Goal: Find specific page/section: Find specific page/section

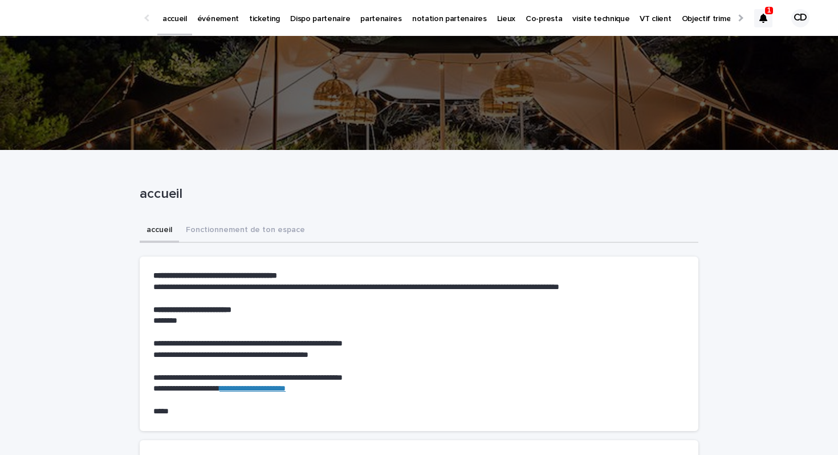
click at [758, 19] on div at bounding box center [763, 18] width 18 height 18
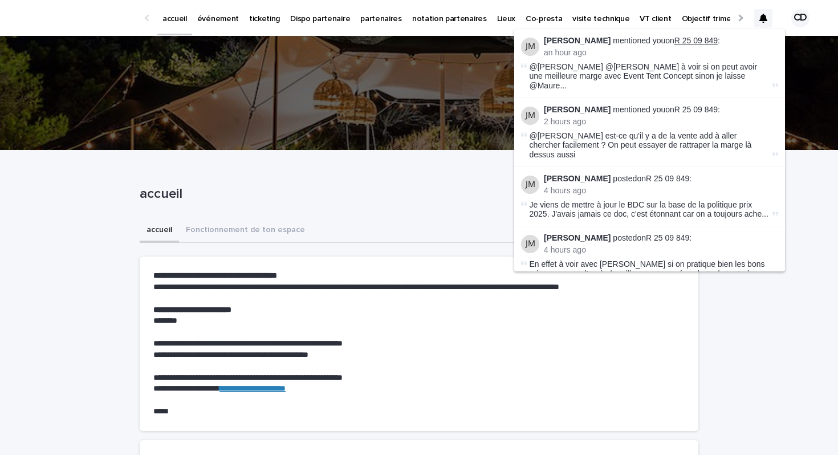
click at [678, 38] on link "R 25 09 849" at bounding box center [695, 40] width 43 height 9
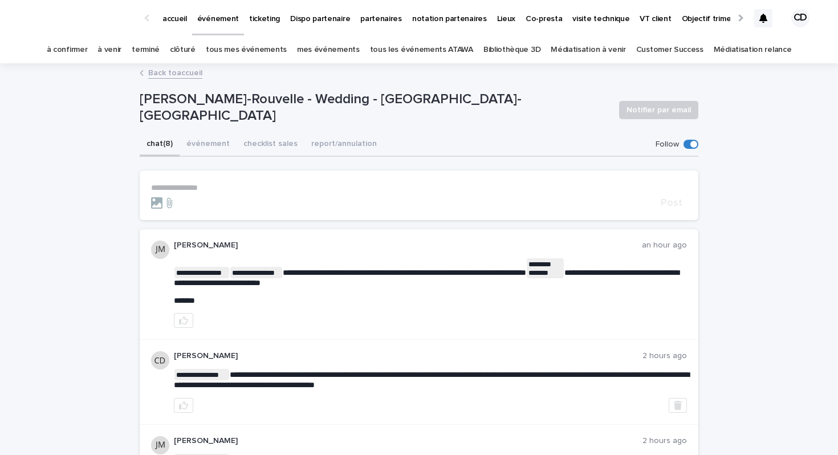
click at [761, 15] on icon at bounding box center [763, 18] width 8 height 9
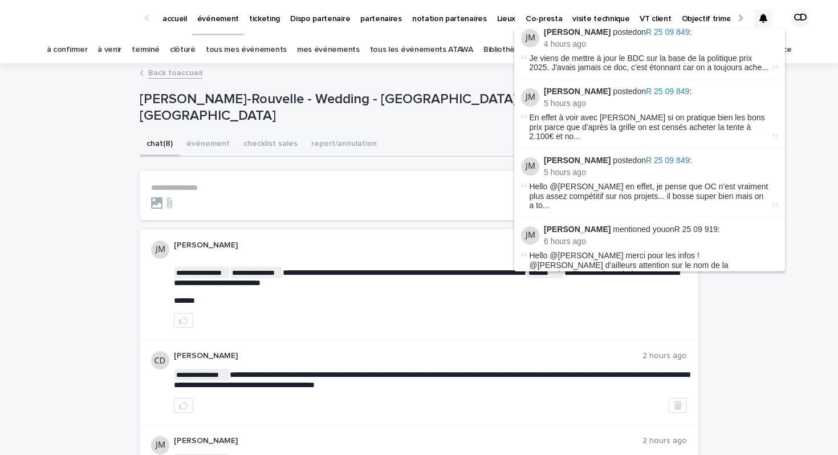
scroll to position [148, 0]
click at [695, 223] on link "R 25 09 919" at bounding box center [695, 227] width 43 height 9
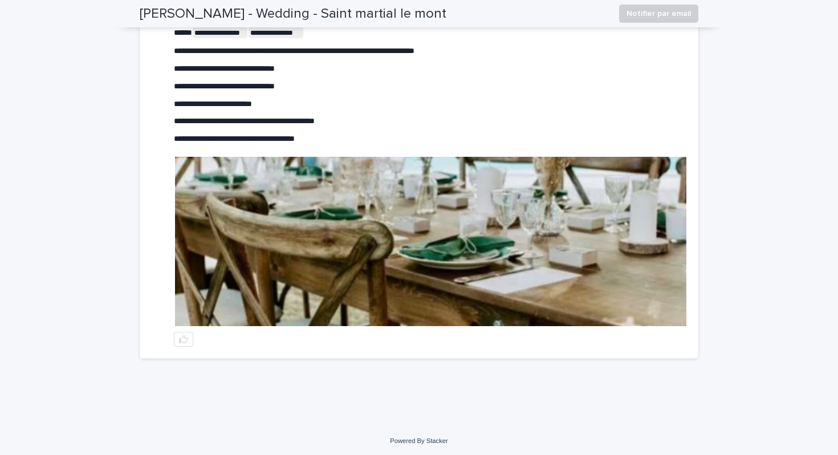
scroll to position [336, 0]
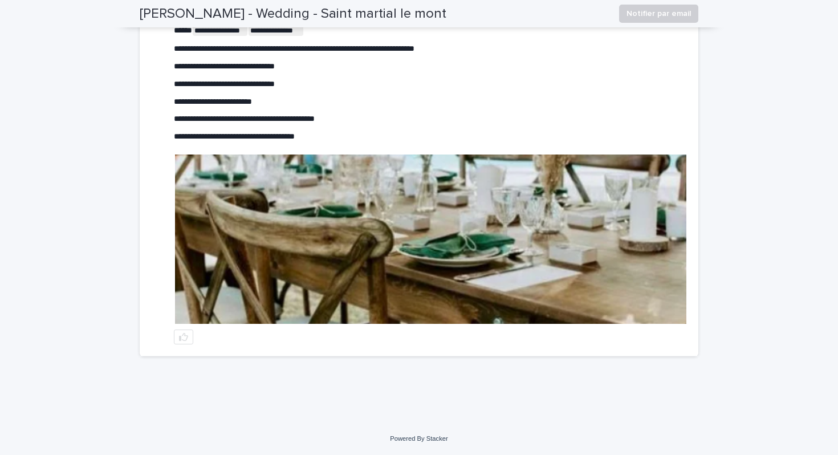
click at [461, 306] on img at bounding box center [430, 239] width 511 height 169
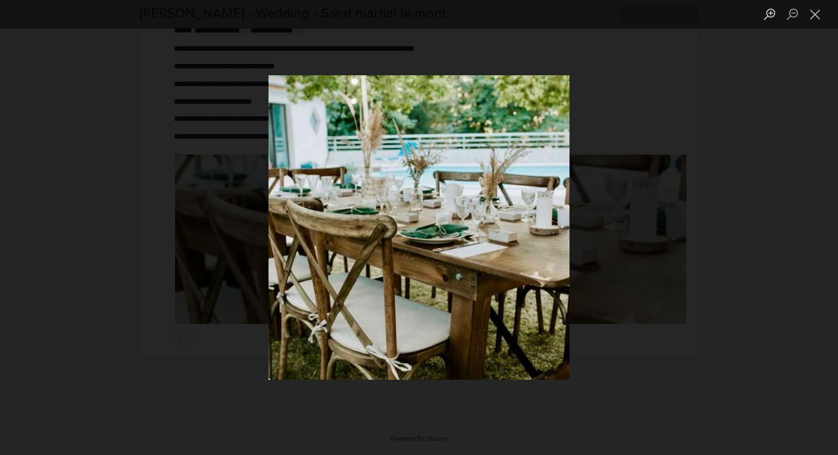
click at [71, 379] on div "Lightbox" at bounding box center [419, 227] width 838 height 455
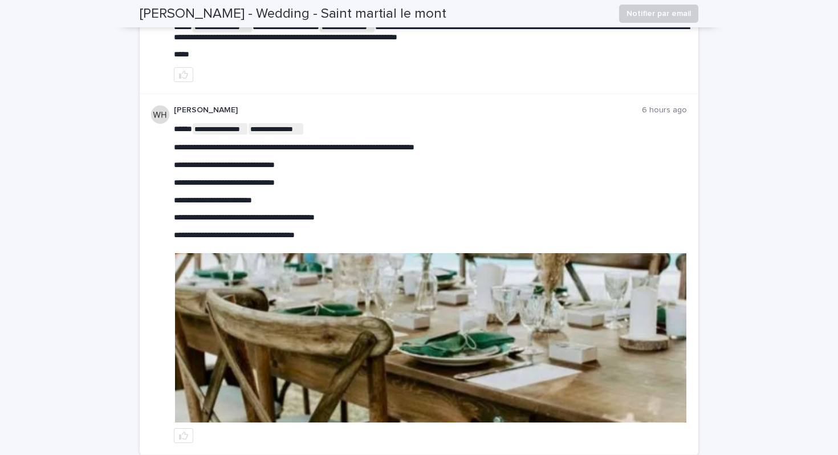
scroll to position [0, 0]
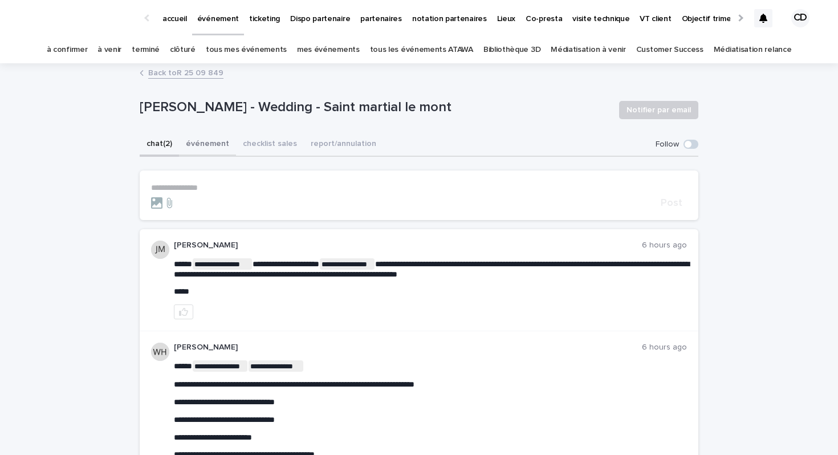
click at [201, 147] on button "événement" at bounding box center [207, 145] width 57 height 24
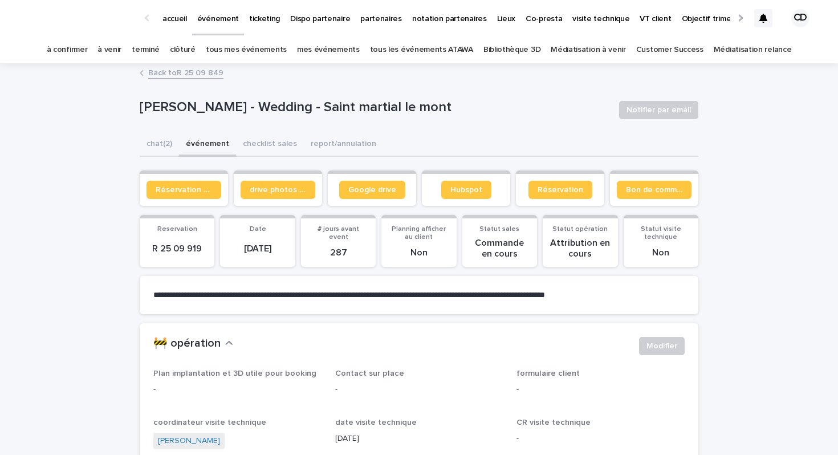
click at [655, 199] on section "Bon de commande" at bounding box center [654, 187] width 88 height 35
click at [656, 198] on link "Bon de commande" at bounding box center [654, 190] width 75 height 18
click at [158, 139] on button "chat (3)" at bounding box center [159, 145] width 39 height 24
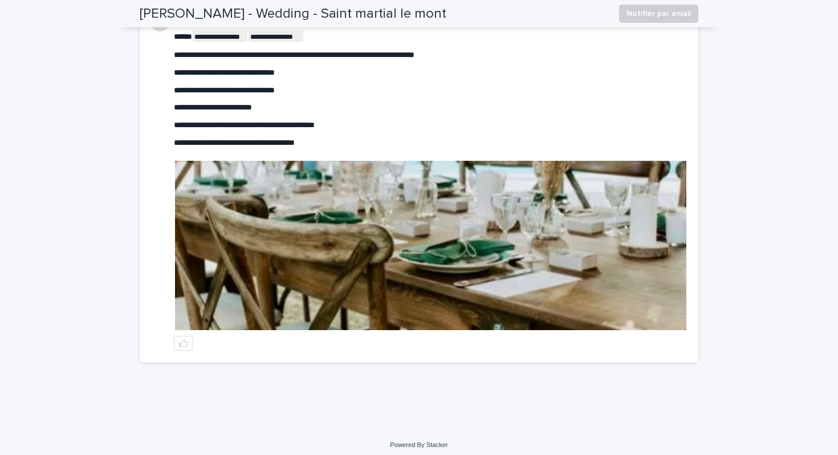
scroll to position [406, 0]
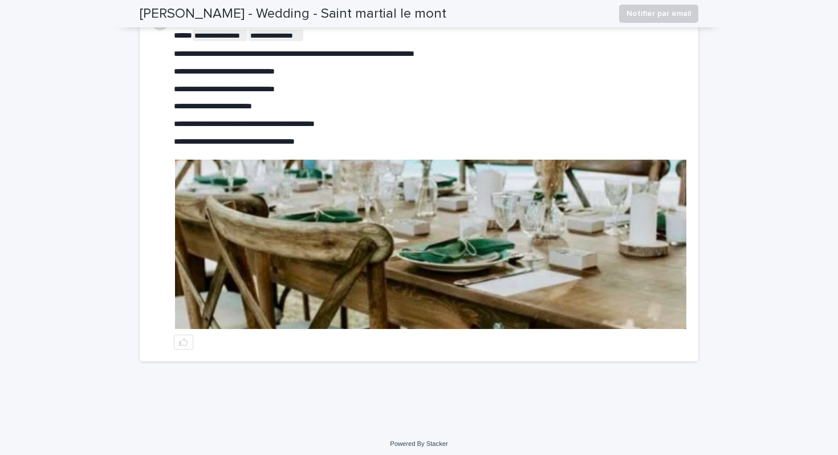
click at [319, 258] on img at bounding box center [430, 244] width 511 height 169
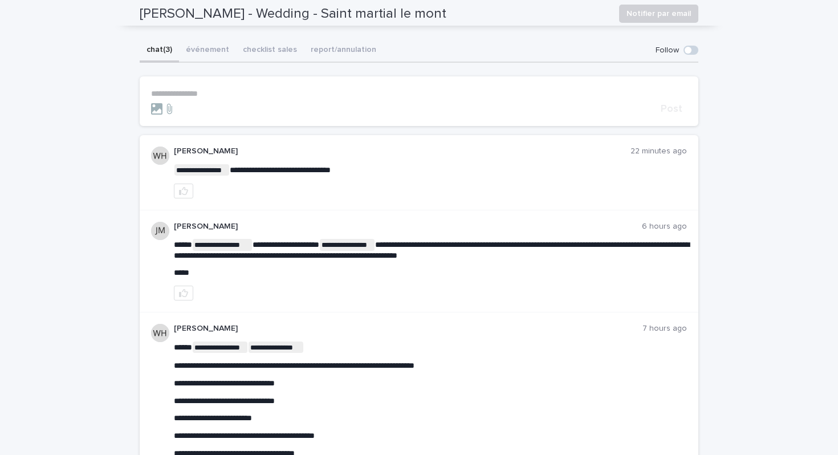
scroll to position [0, 0]
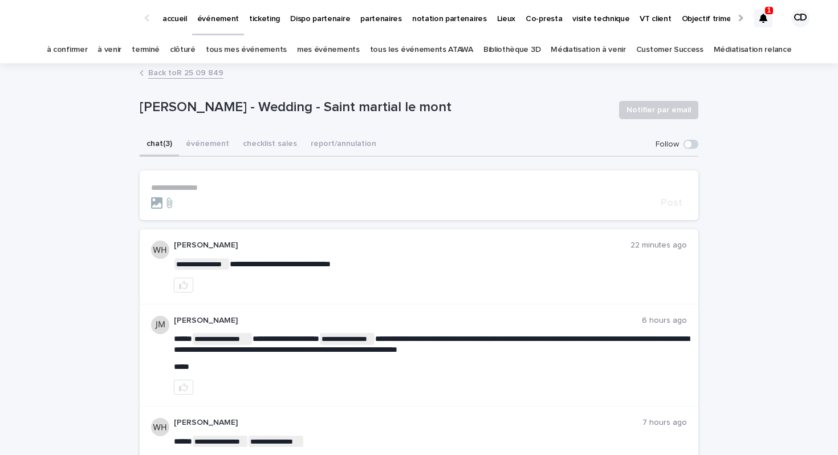
click at [769, 15] on div at bounding box center [763, 18] width 18 height 18
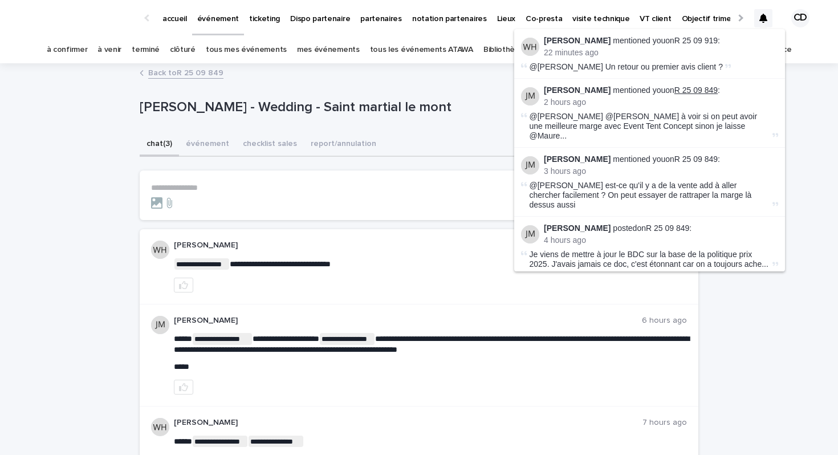
click at [692, 88] on link "R 25 09 849" at bounding box center [695, 90] width 43 height 9
